Goal: Find specific page/section

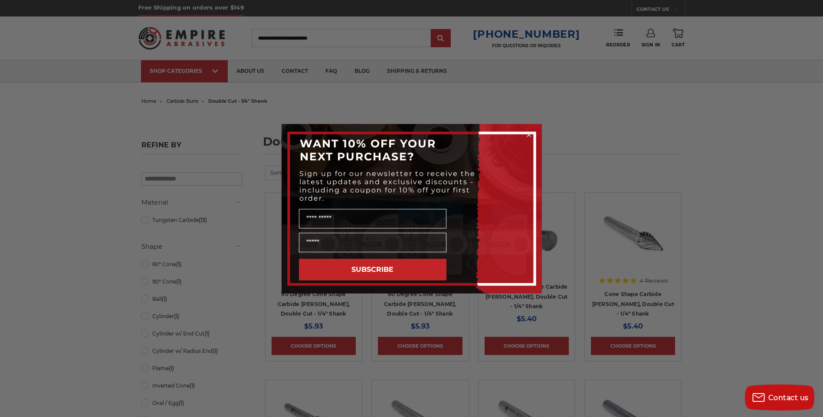
click at [529, 134] on icon "Close dialog" at bounding box center [528, 134] width 3 height 3
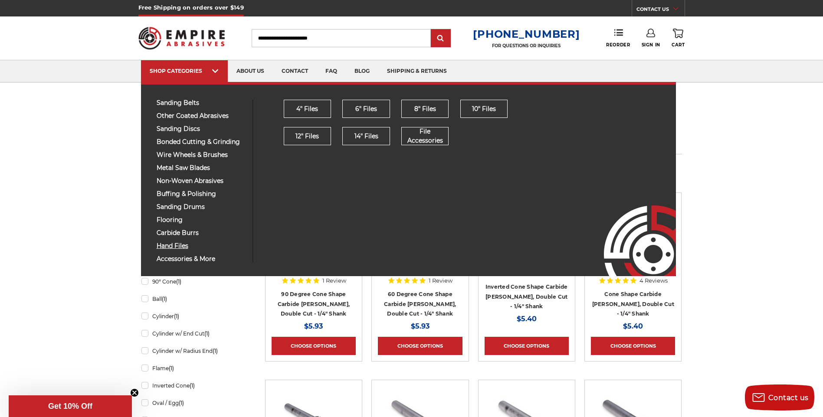
click at [182, 246] on span "hand files" at bounding box center [202, 246] width 90 height 7
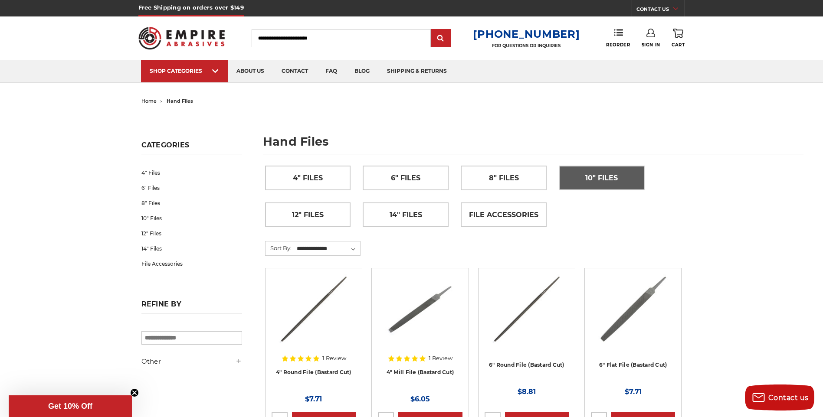
click at [604, 173] on span "10" Files" at bounding box center [601, 178] width 33 height 15
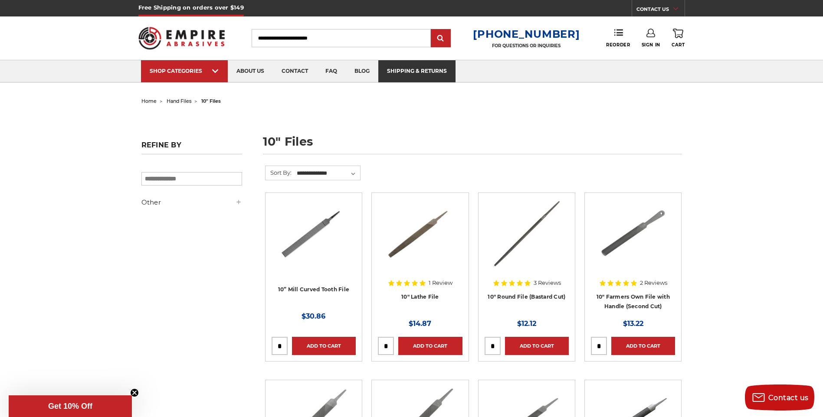
click at [415, 71] on link "shipping & returns" at bounding box center [416, 71] width 77 height 22
